Goal: Task Accomplishment & Management: Manage account settings

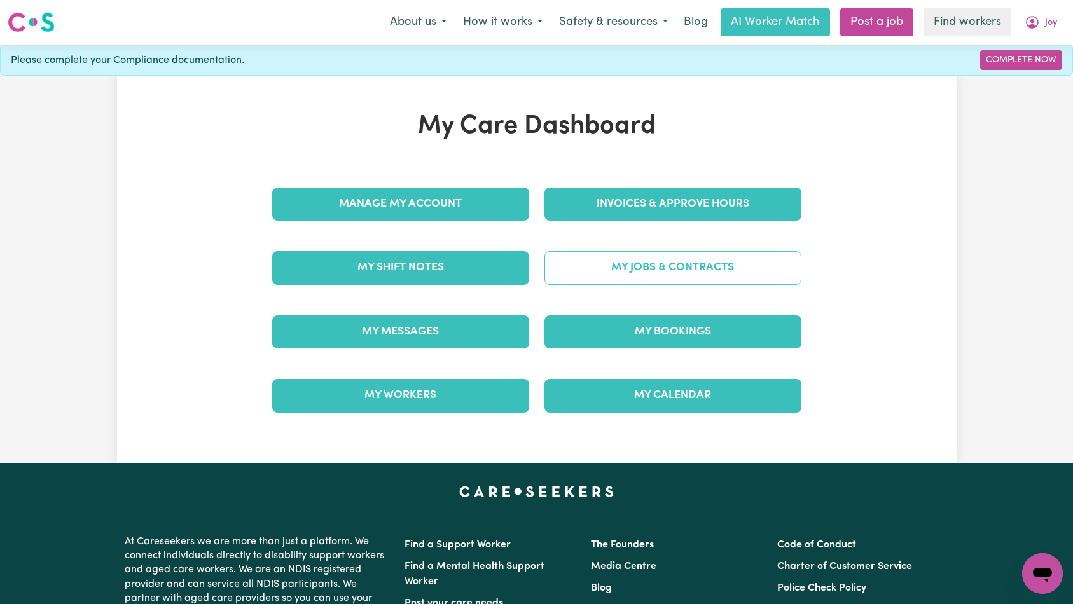
click at [629, 260] on link "My Jobs & Contracts" at bounding box center [672, 267] width 257 height 33
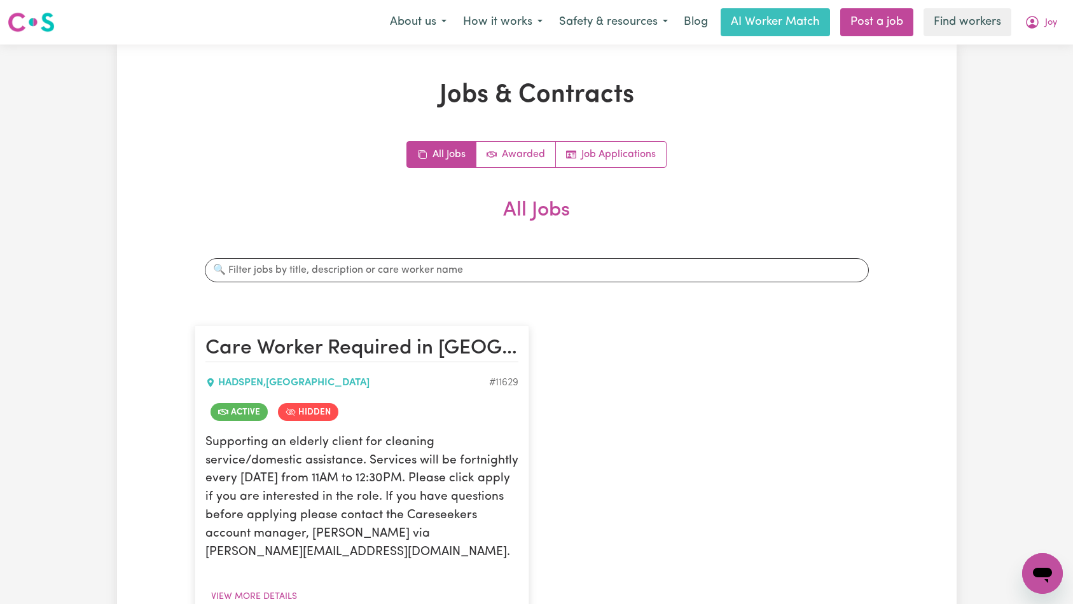
scroll to position [245, 0]
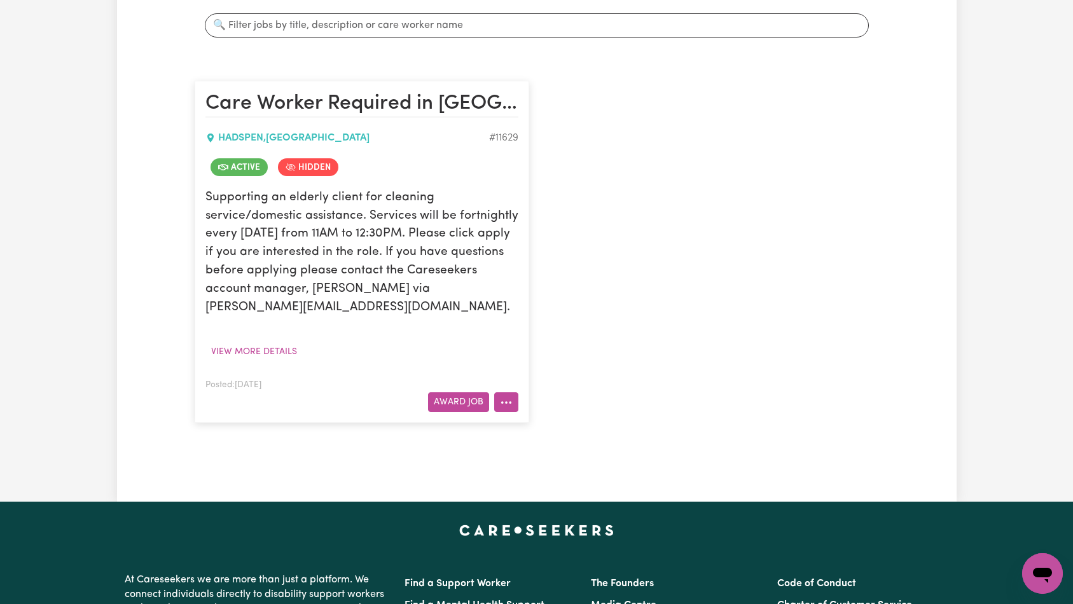
click at [515, 400] on button "More options" at bounding box center [506, 402] width 24 height 20
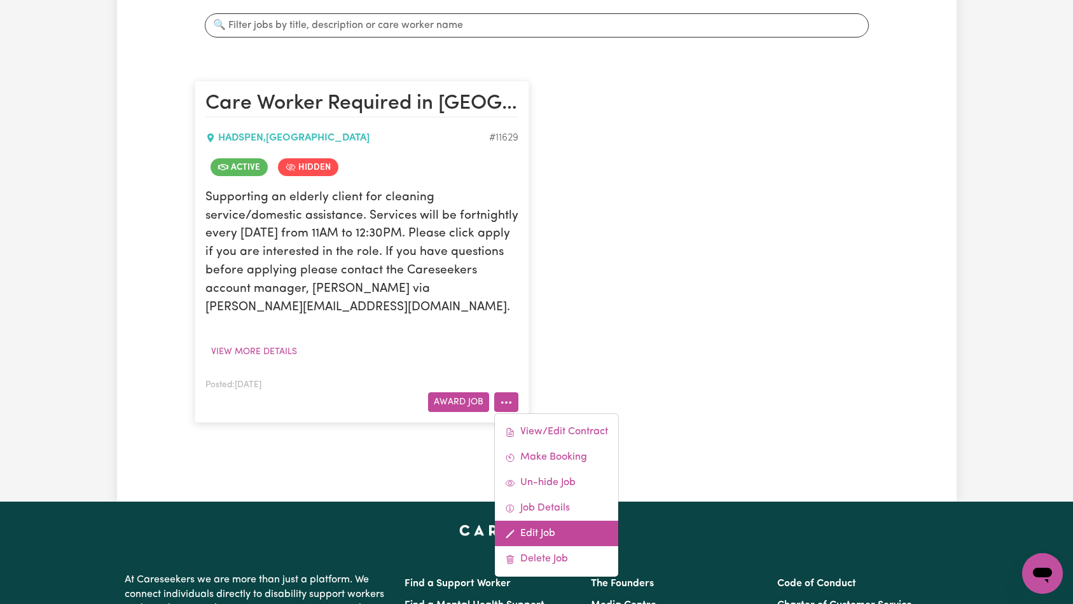
click at [545, 532] on link "Edit Job" at bounding box center [556, 533] width 123 height 25
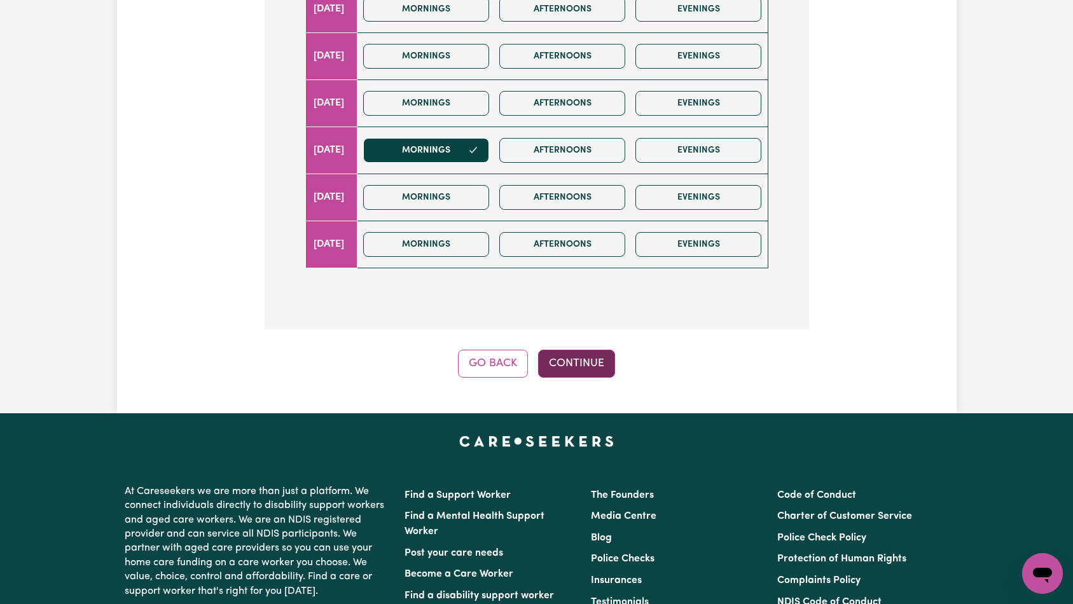
click at [564, 350] on button "Continue" at bounding box center [576, 364] width 77 height 28
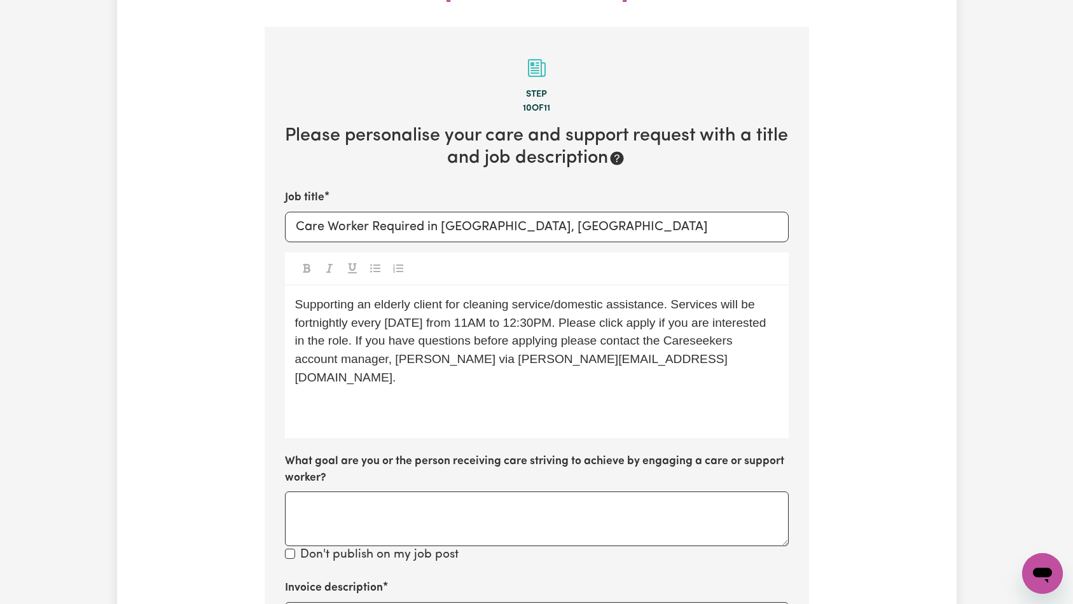
scroll to position [563, 0]
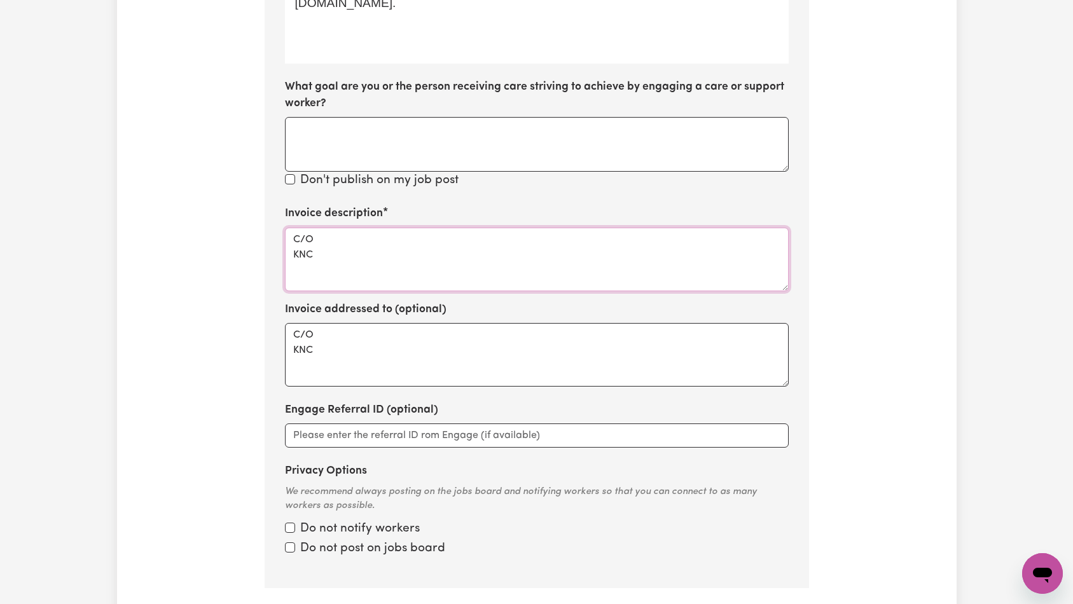
click at [506, 254] on textarea "C/O KNC" at bounding box center [537, 260] width 504 height 64
paste textarea "Domestic support and Social Support"
type textarea "Domestic support and Social Support"
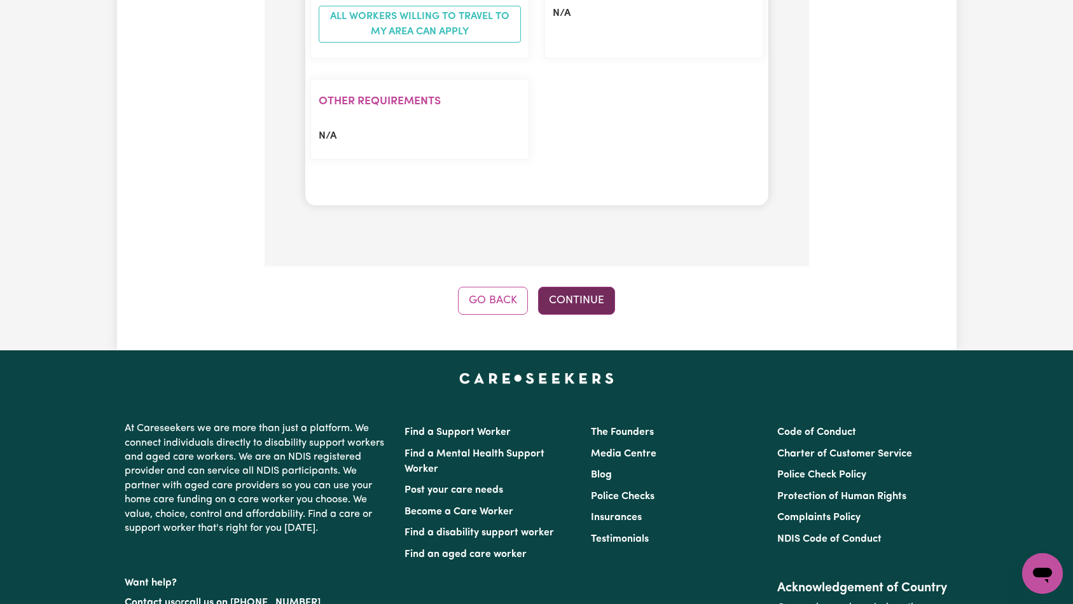
click at [599, 287] on button "Continue" at bounding box center [576, 301] width 77 height 28
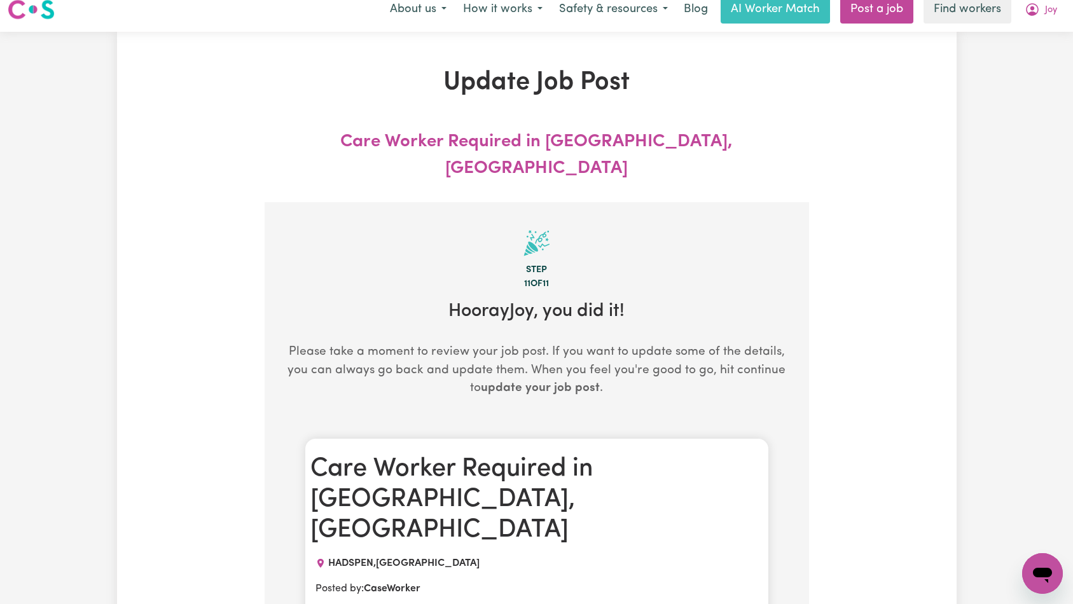
scroll to position [0, 0]
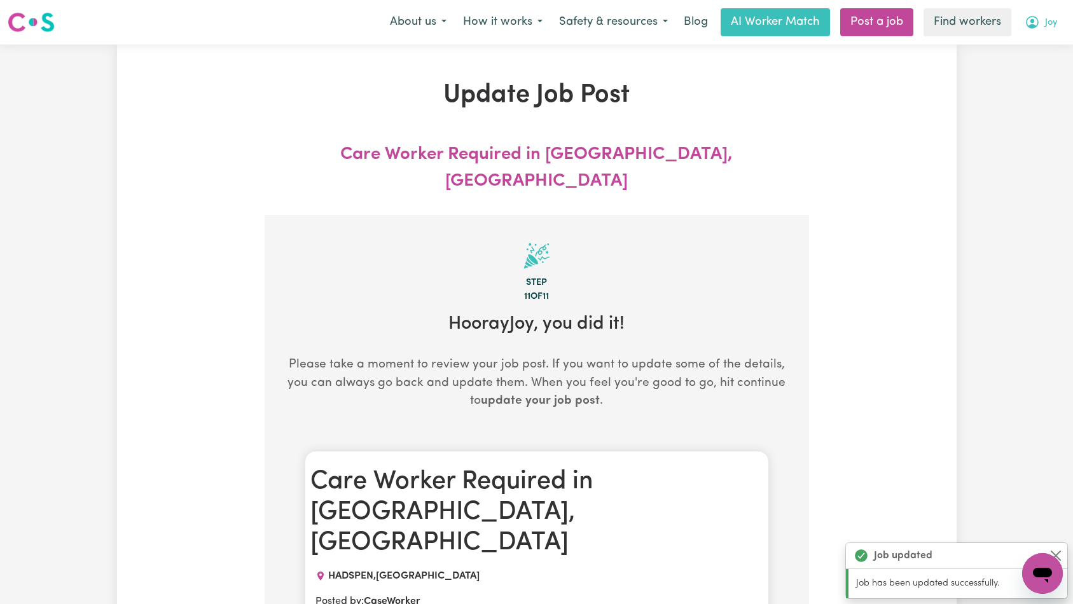
click at [1036, 23] on icon "My Account" at bounding box center [1032, 22] width 13 height 13
click at [1025, 67] on link "Logout" at bounding box center [1014, 73] width 100 height 24
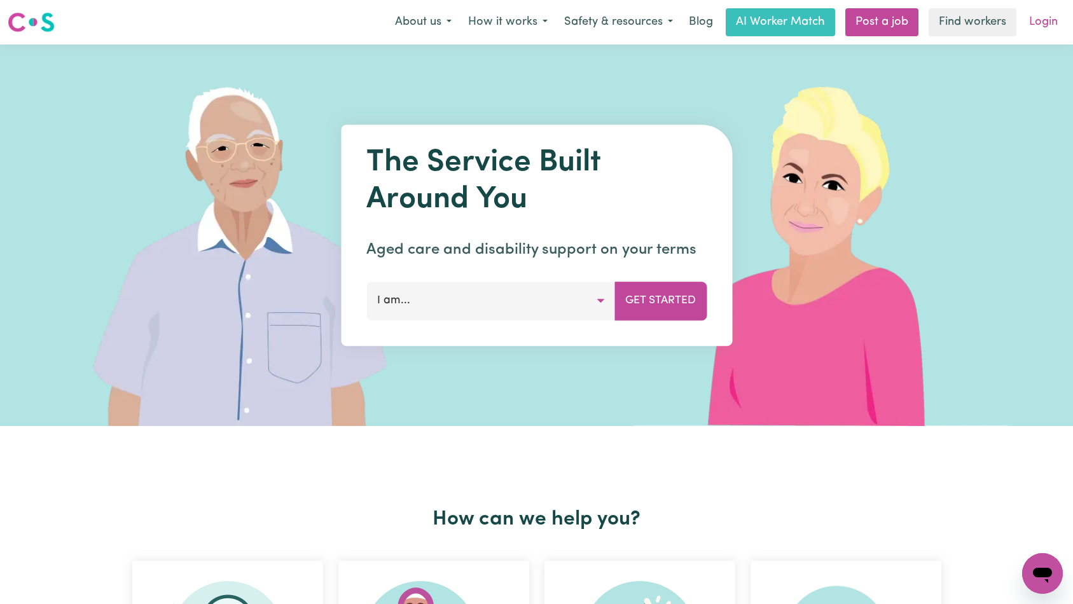
click at [1033, 23] on link "Login" at bounding box center [1043, 22] width 44 height 28
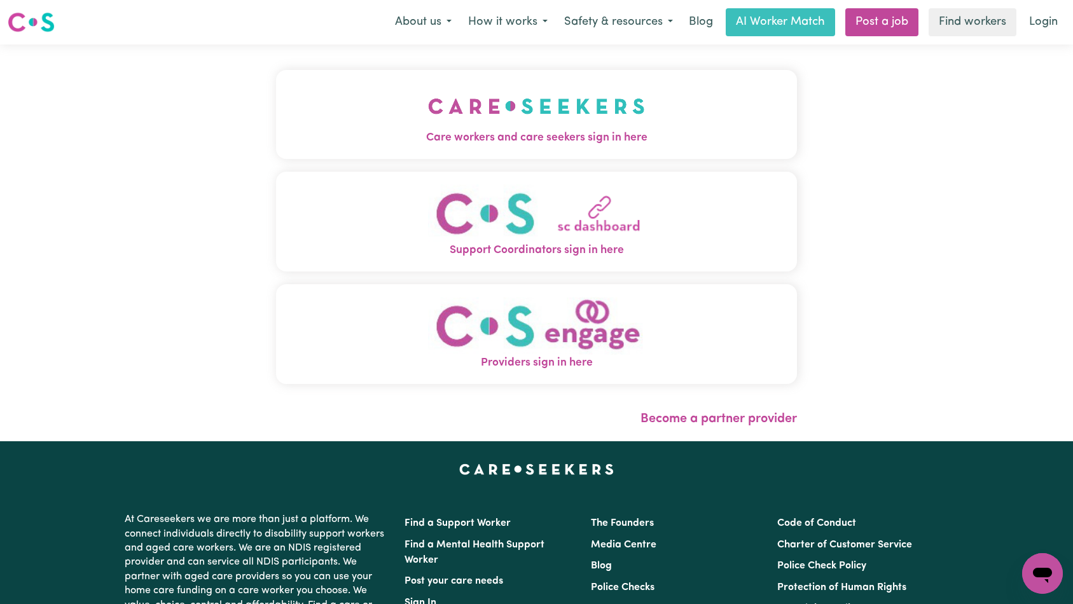
click at [428, 100] on img "Care workers and care seekers sign in here" at bounding box center [536, 106] width 217 height 47
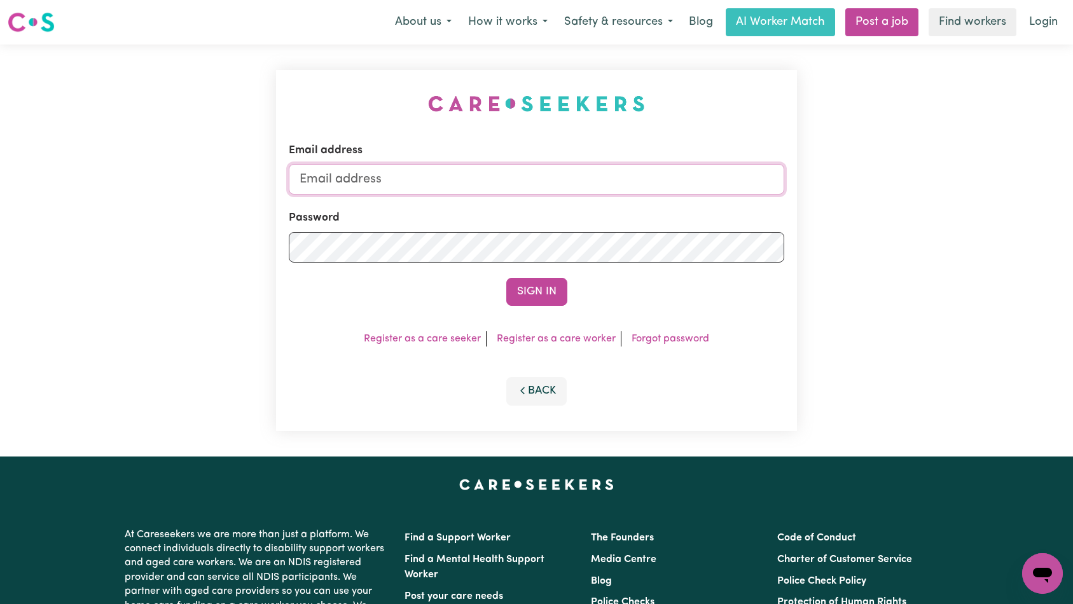
click at [520, 191] on input "Email address" at bounding box center [537, 179] width 496 height 31
type input "[EMAIL_ADDRESS][DOMAIN_NAME]"
click at [529, 297] on button "Sign In" at bounding box center [536, 292] width 61 height 28
